Goal: Find specific page/section

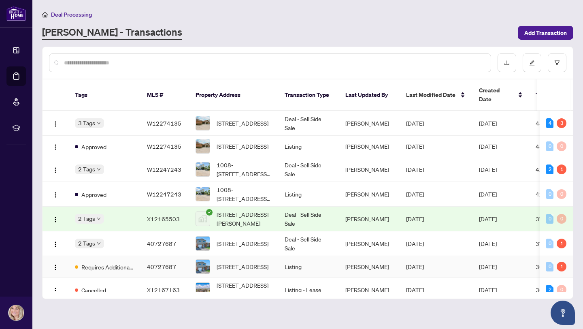
click at [142, 265] on td "40727687" at bounding box center [164, 266] width 49 height 21
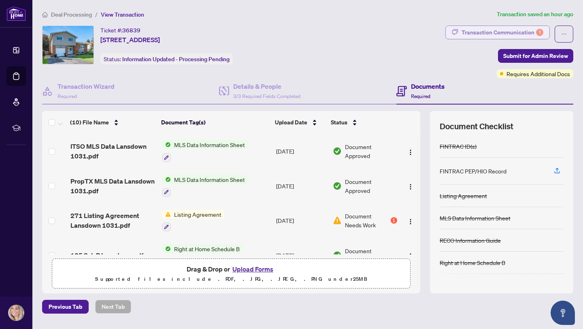
click at [490, 37] on div "Transaction Communication 1" at bounding box center [502, 32] width 82 height 13
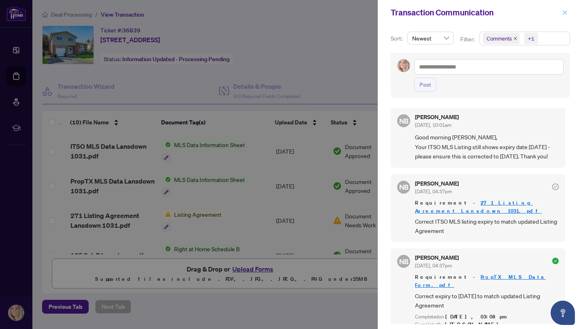
click at [564, 15] on span "button" at bounding box center [565, 12] width 6 height 13
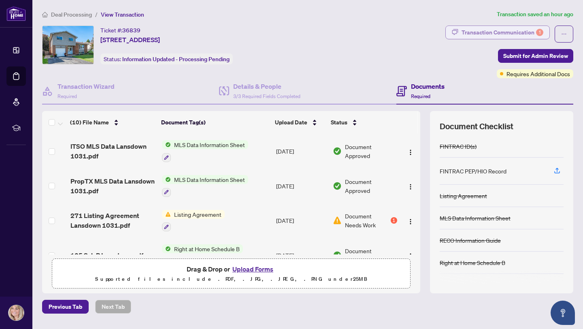
click at [500, 30] on div "Transaction Communication 1" at bounding box center [502, 32] width 82 height 13
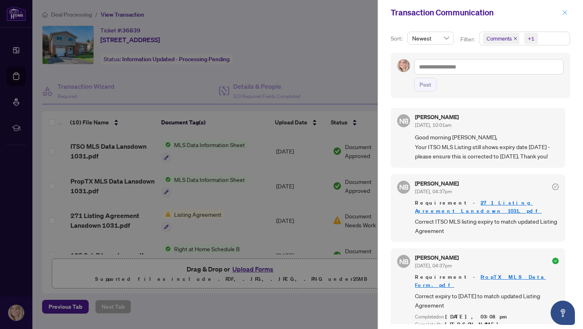
click at [564, 15] on icon "close" at bounding box center [565, 13] width 6 height 6
